Goal: Information Seeking & Learning: Stay updated

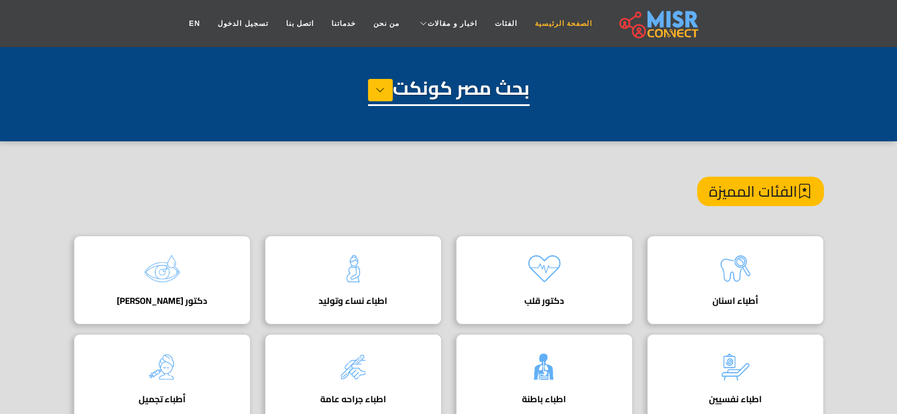
click at [553, 19] on link "الصفحة الرئيسية" at bounding box center [563, 23] width 75 height 22
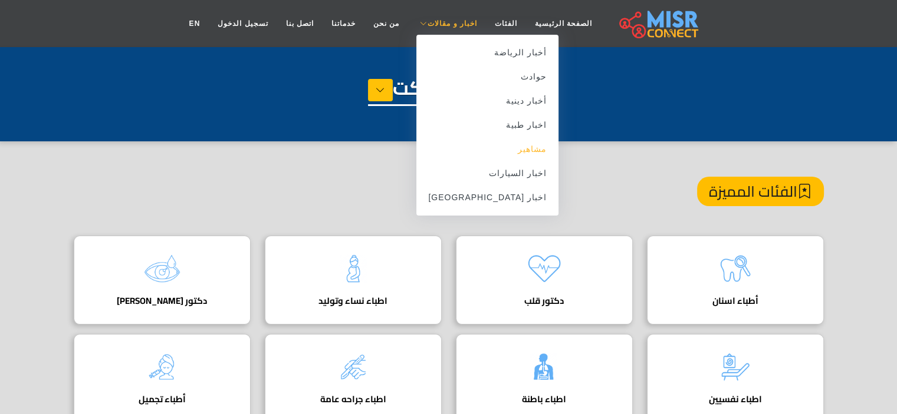
click at [515, 150] on link "مشاهير" at bounding box center [487, 149] width 142 height 24
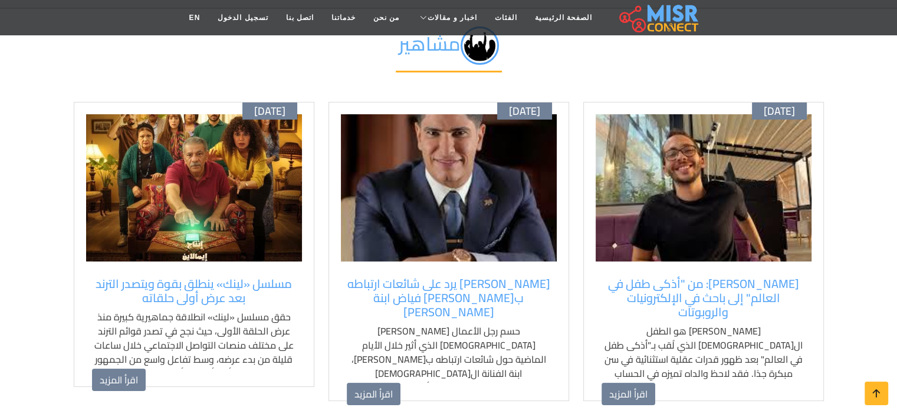
scroll to position [88, 0]
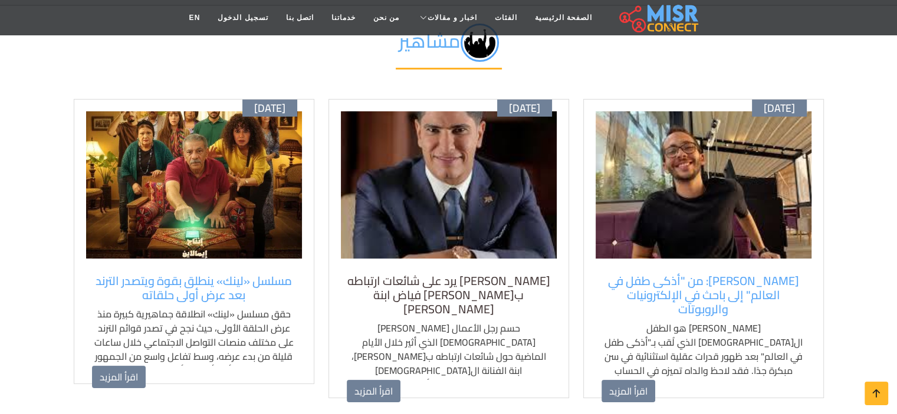
click at [479, 293] on h5 "أحمد أبو هشيمة يرد على شائعات ارتباطه بزينب فياض ابنة هيفاء وهبي" at bounding box center [449, 295] width 204 height 42
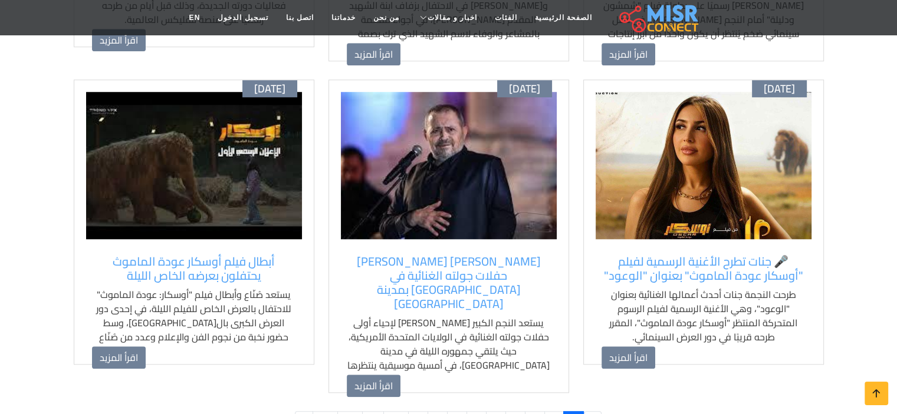
scroll to position [1131, 0]
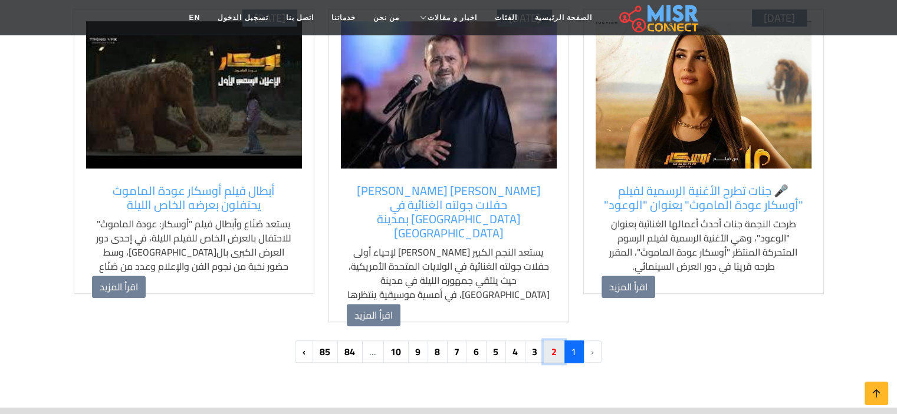
click at [553, 341] on link "2" at bounding box center [553, 352] width 21 height 22
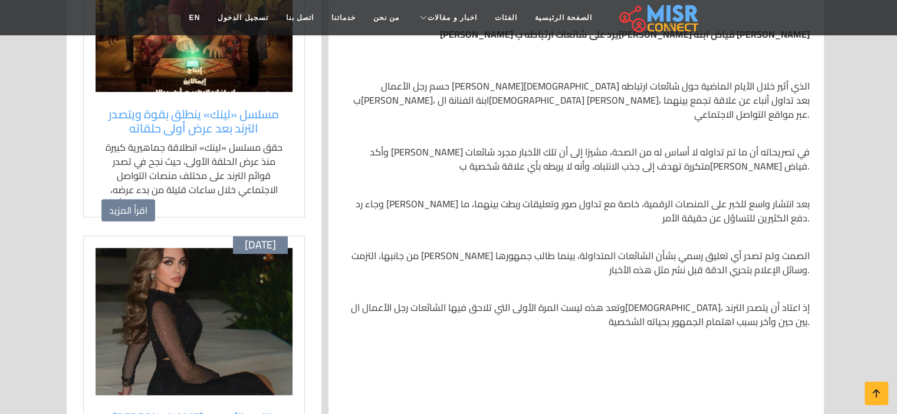
scroll to position [667, 0]
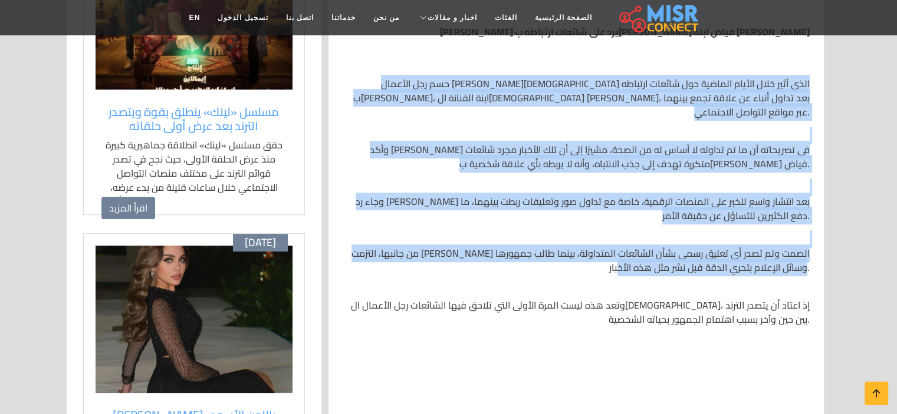
drag, startPoint x: 811, startPoint y: 81, endPoint x: 629, endPoint y: 253, distance: 251.0
click at [629, 253] on div "أحمد أبو هشيمة يرد على شائعات ارتباطه بزينب فياض ابنة هيفاء وهبي حسم رجل الأعما…" at bounding box center [575, 168] width 481 height 505
copy div "حسم رجل الأعمال المصري أحمد أبو هشيمة الجدل الذي أثير خلال الأيام الماضية حول ش…"
click at [483, 120] on div "أحمد أبو هشيمة يرد على شائعات ارتباطه بزينب فياض ابنة هيفاء وهبي حسم رجل الأعما…" at bounding box center [575, 173] width 467 height 354
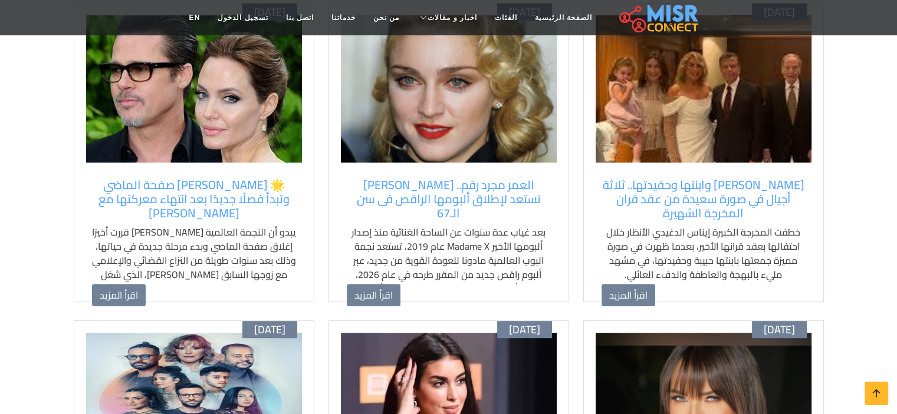
scroll to position [494, 0]
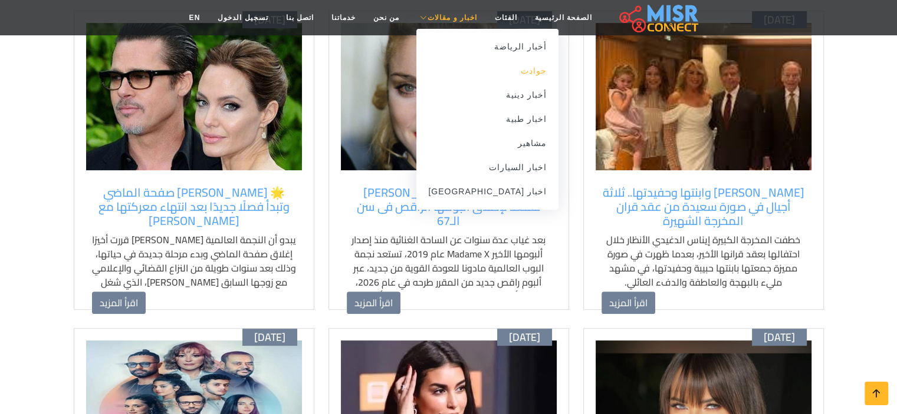
click at [506, 61] on link "حوادث" at bounding box center [487, 71] width 142 height 24
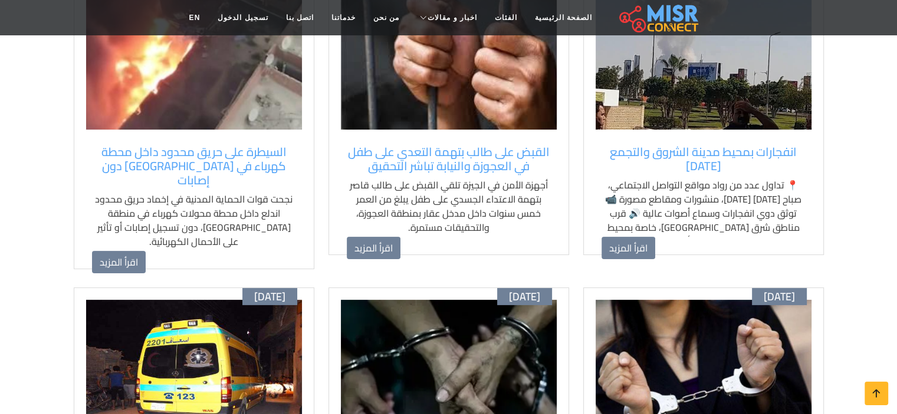
scroll to position [229, 0]
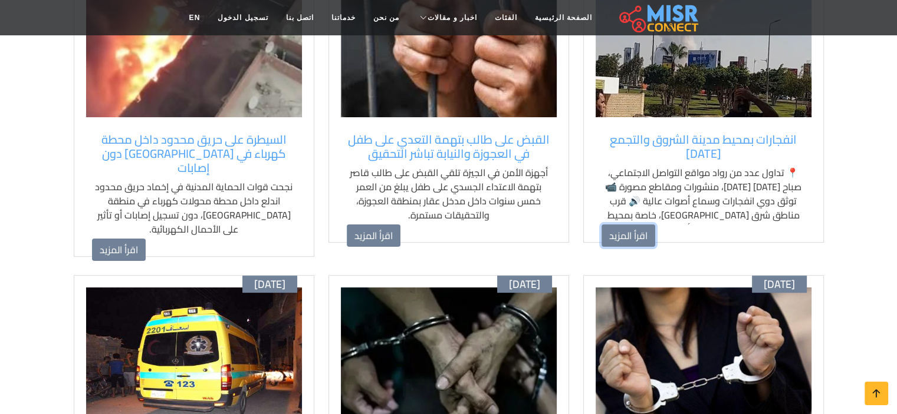
click at [638, 230] on link "اقرأ المزيد" at bounding box center [628, 236] width 54 height 22
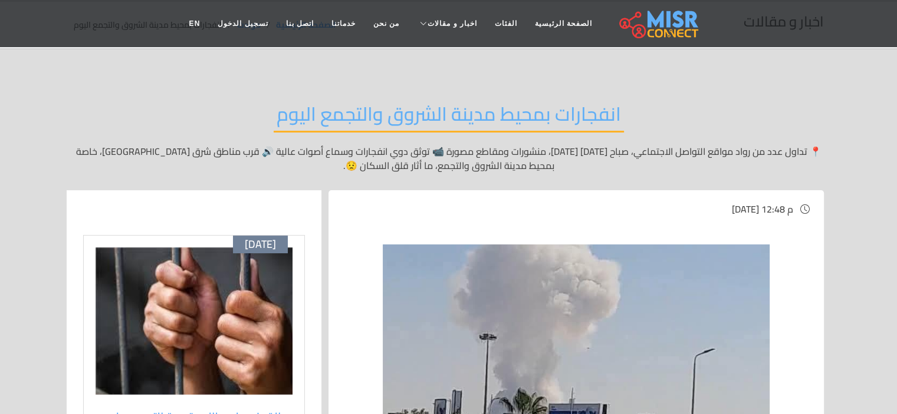
scroll to position [41, 0]
